Goal: Task Accomplishment & Management: Use online tool/utility

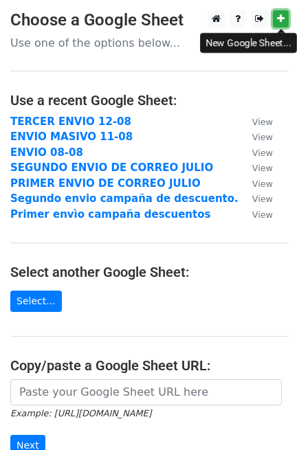
drag, startPoint x: 0, startPoint y: 0, endPoint x: 279, endPoint y: 16, distance: 279.4
click at [279, 16] on icon at bounding box center [281, 19] width 8 height 10
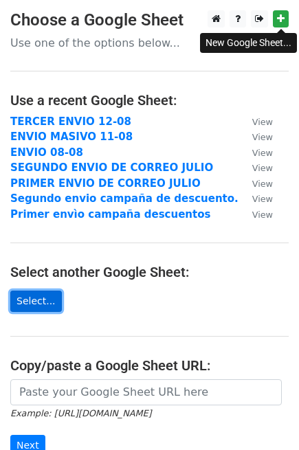
click at [23, 300] on link "Select..." at bounding box center [36, 301] width 52 height 21
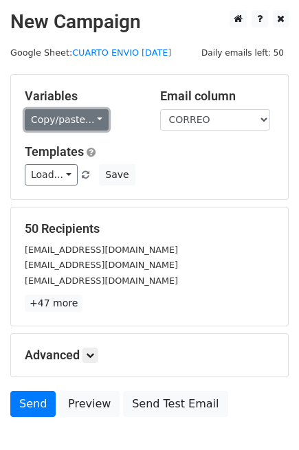
click at [54, 125] on link "Copy/paste..." at bounding box center [67, 119] width 84 height 21
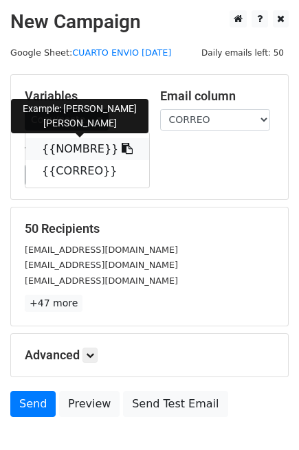
click at [67, 145] on link "{{NOMBRE}}" at bounding box center [87, 149] width 124 height 22
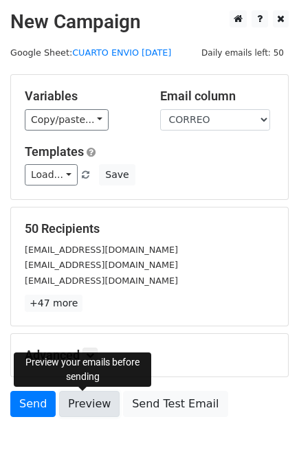
click at [78, 403] on link "Preview" at bounding box center [89, 404] width 60 height 26
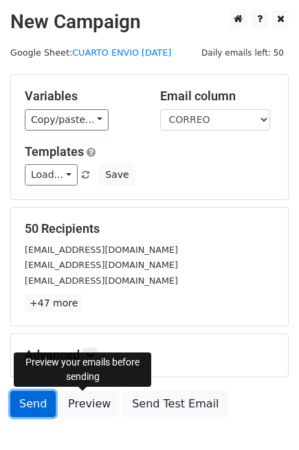
click at [38, 410] on link "Send" at bounding box center [32, 404] width 45 height 26
